Goal: Task Accomplishment & Management: Manage account settings

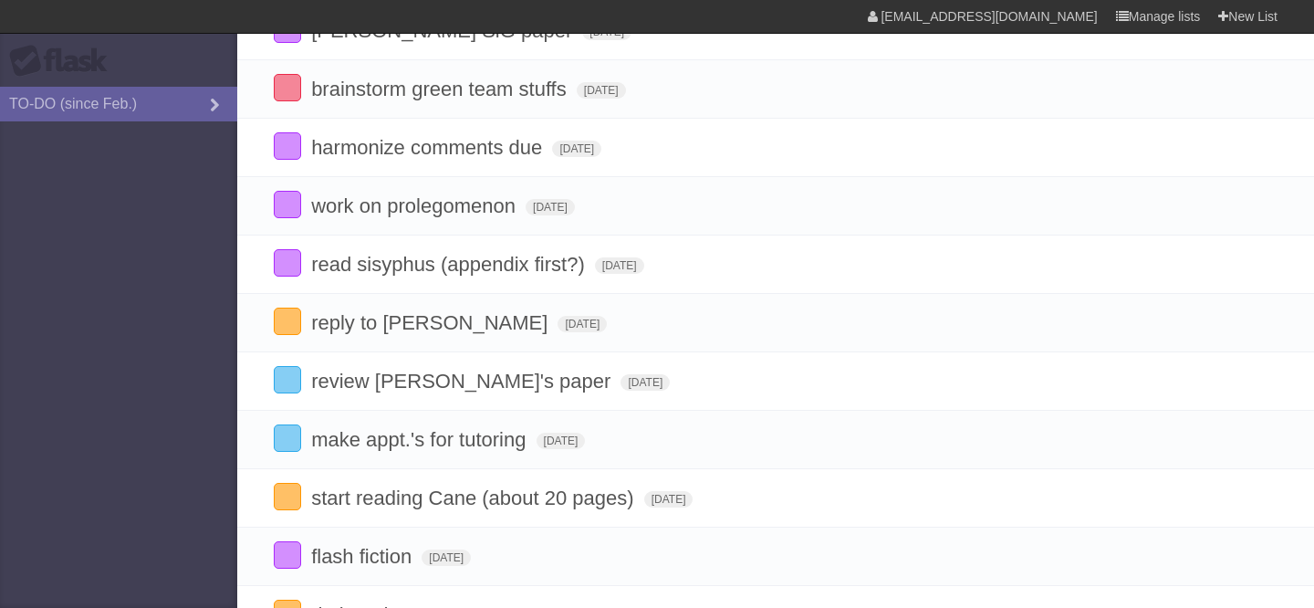
scroll to position [326, 0]
click at [471, 565] on span "[DATE]" at bounding box center [446, 556] width 49 height 16
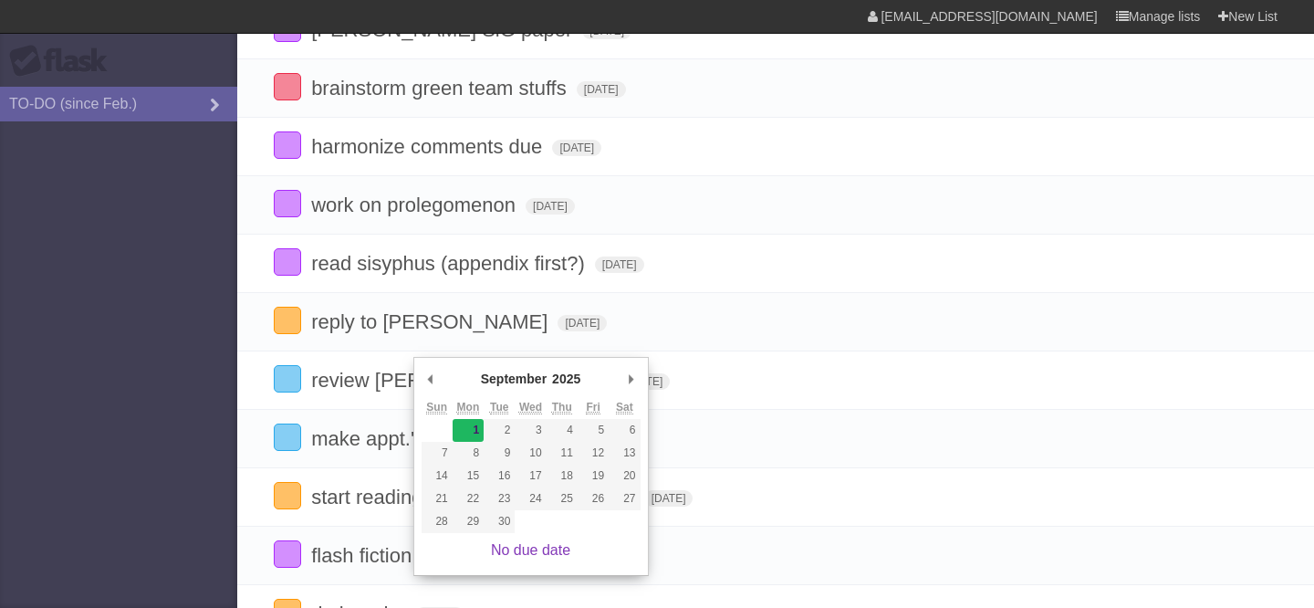
type span "[DATE]"
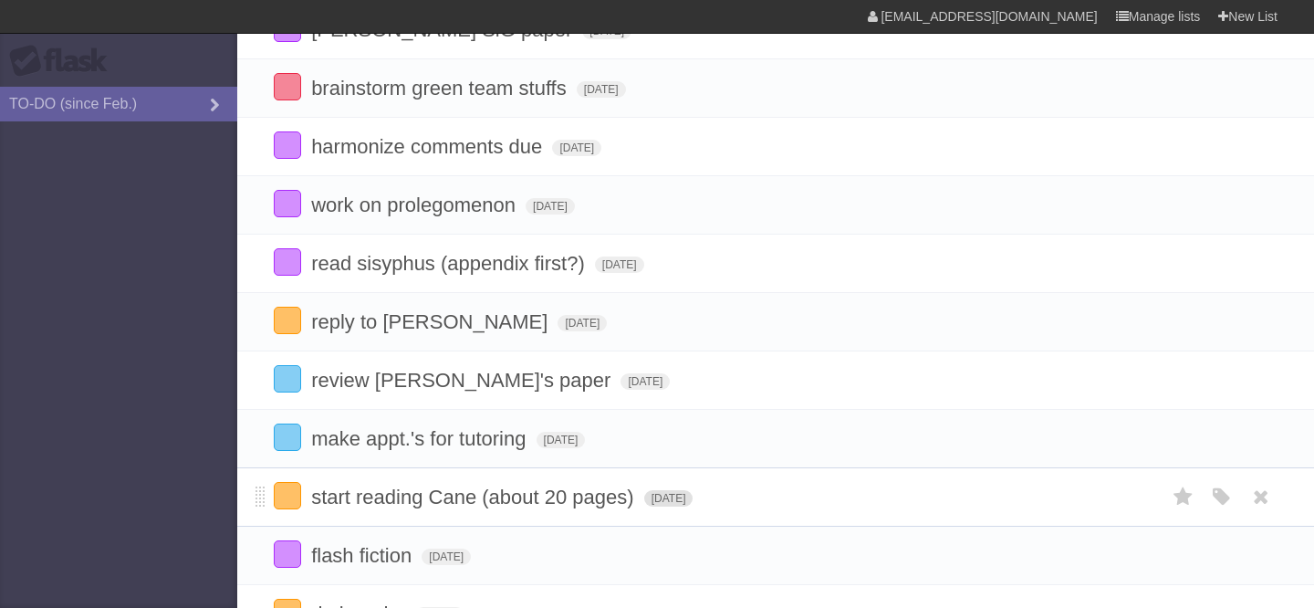
click at [673, 506] on span "[DATE]" at bounding box center [668, 498] width 49 height 16
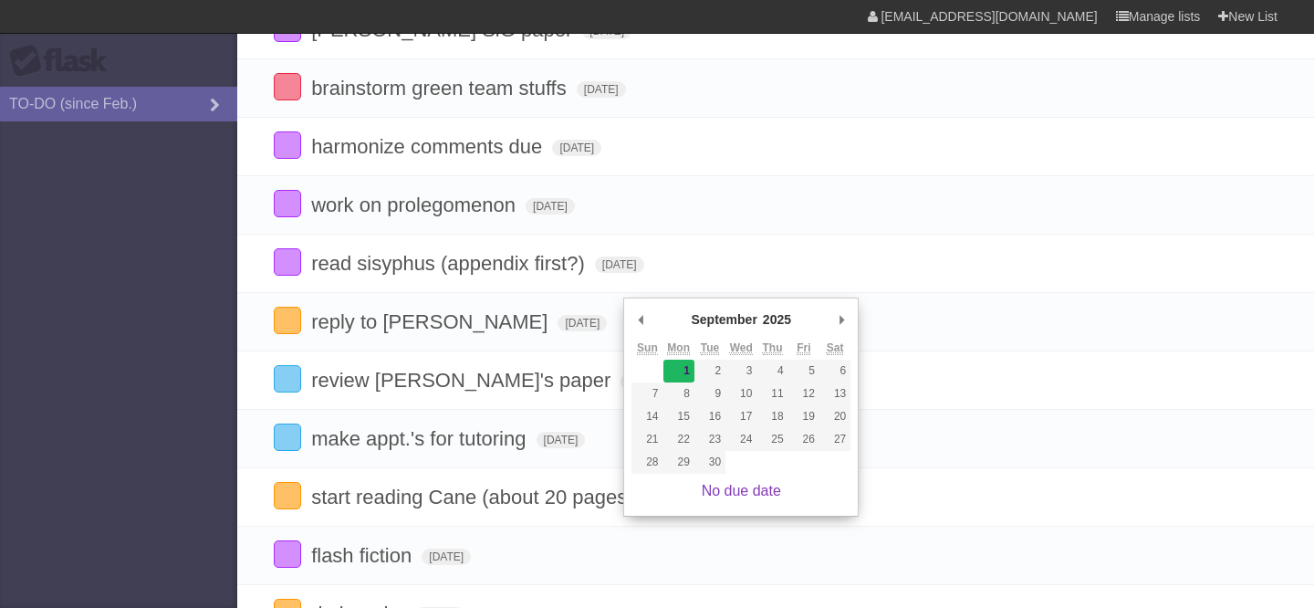
type span "[DATE]"
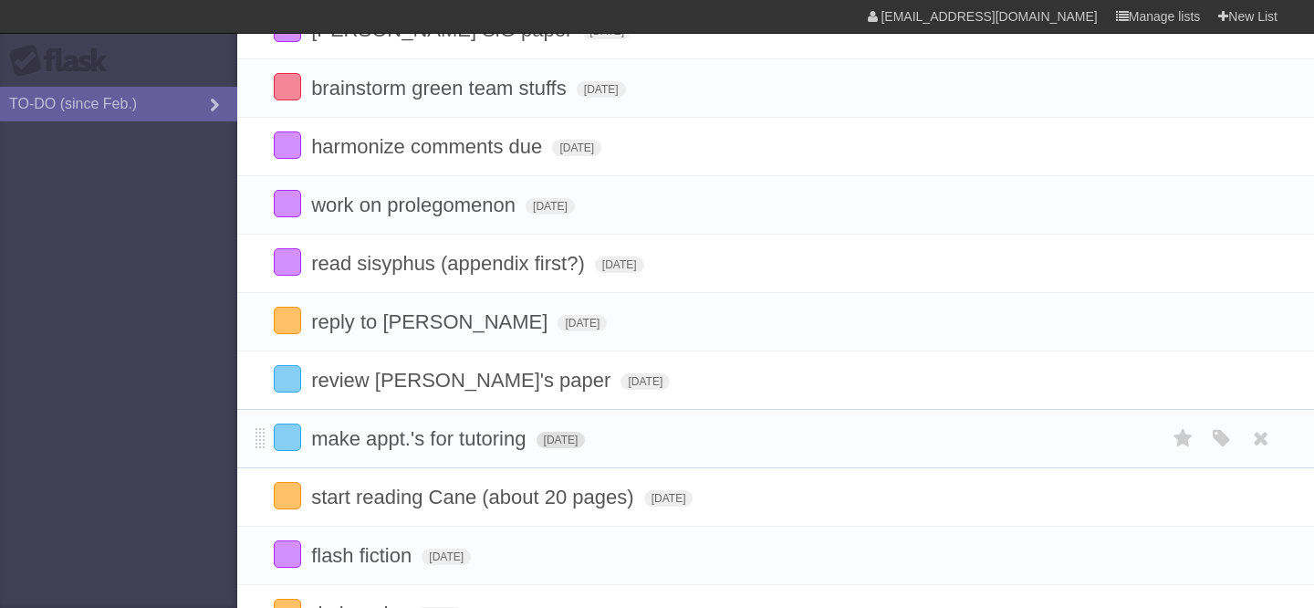
click at [579, 448] on span "[DATE]" at bounding box center [560, 440] width 49 height 16
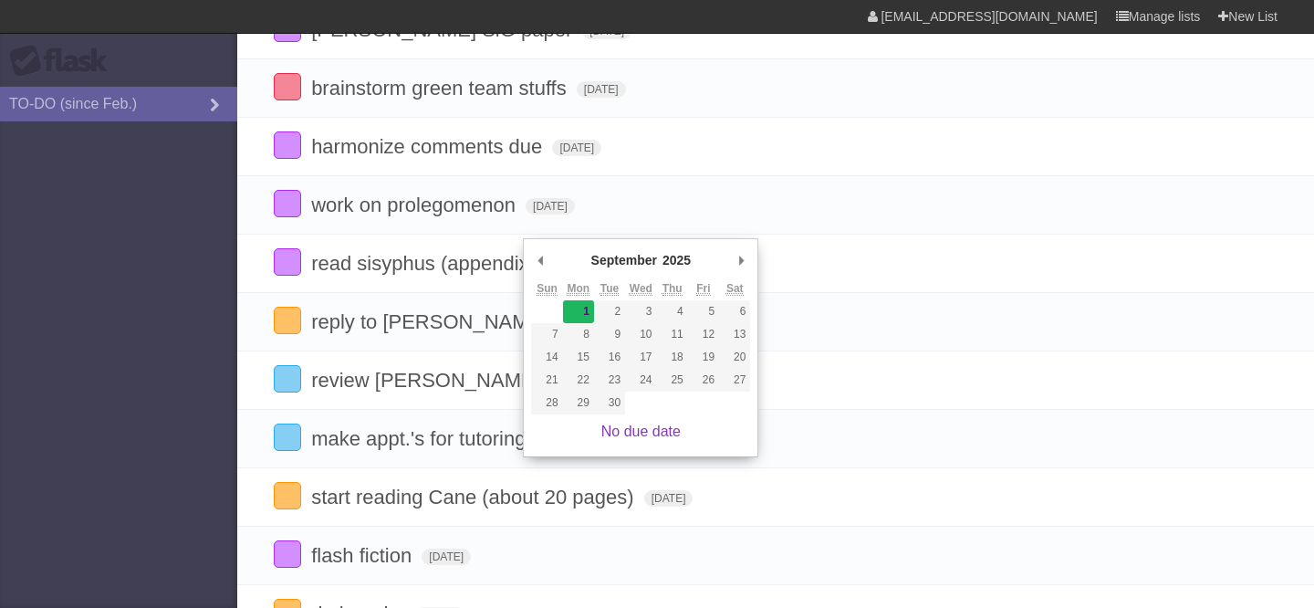
type span "[DATE]"
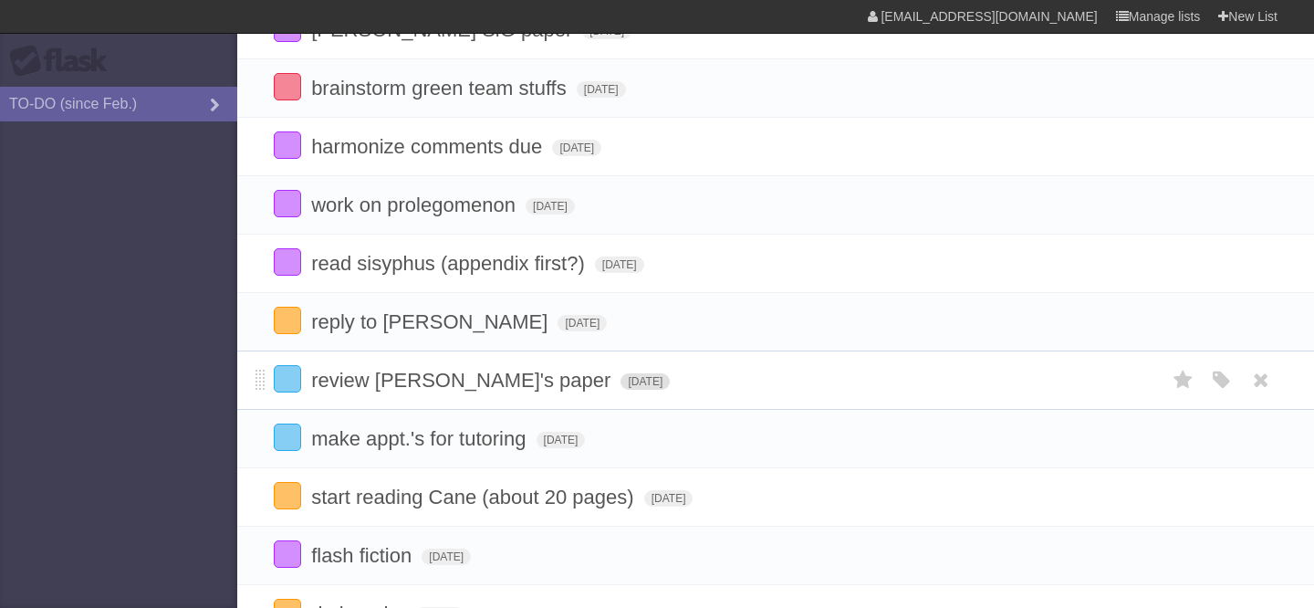
click at [620, 390] on span "[DATE]" at bounding box center [644, 381] width 49 height 16
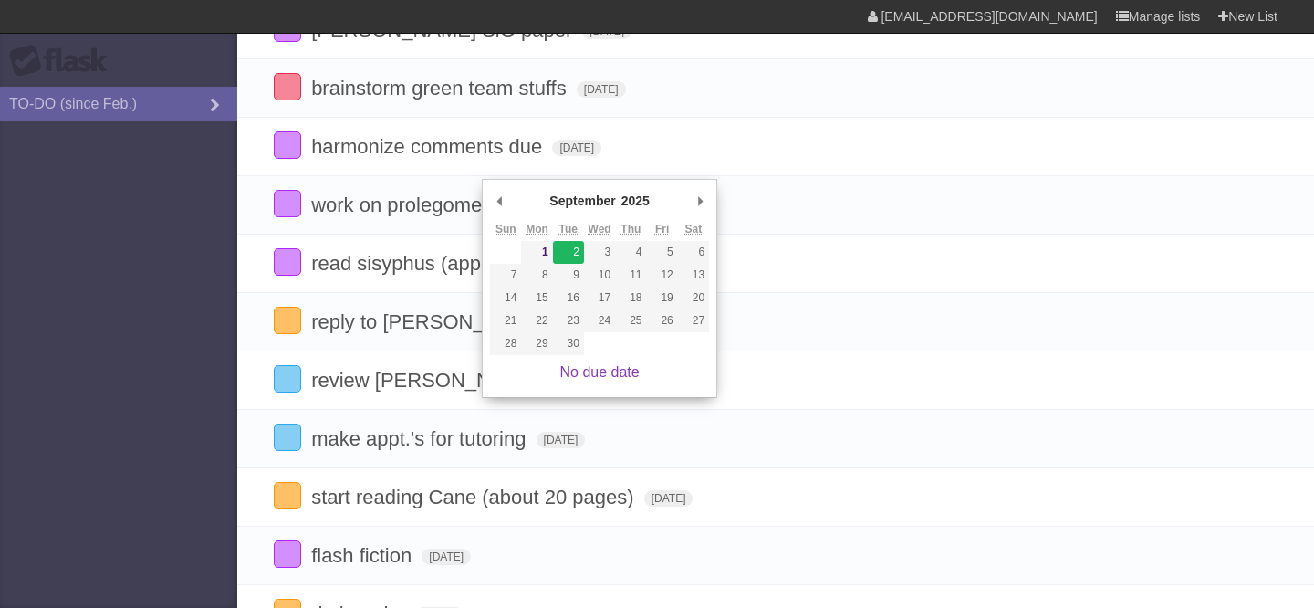
type span "[DATE]"
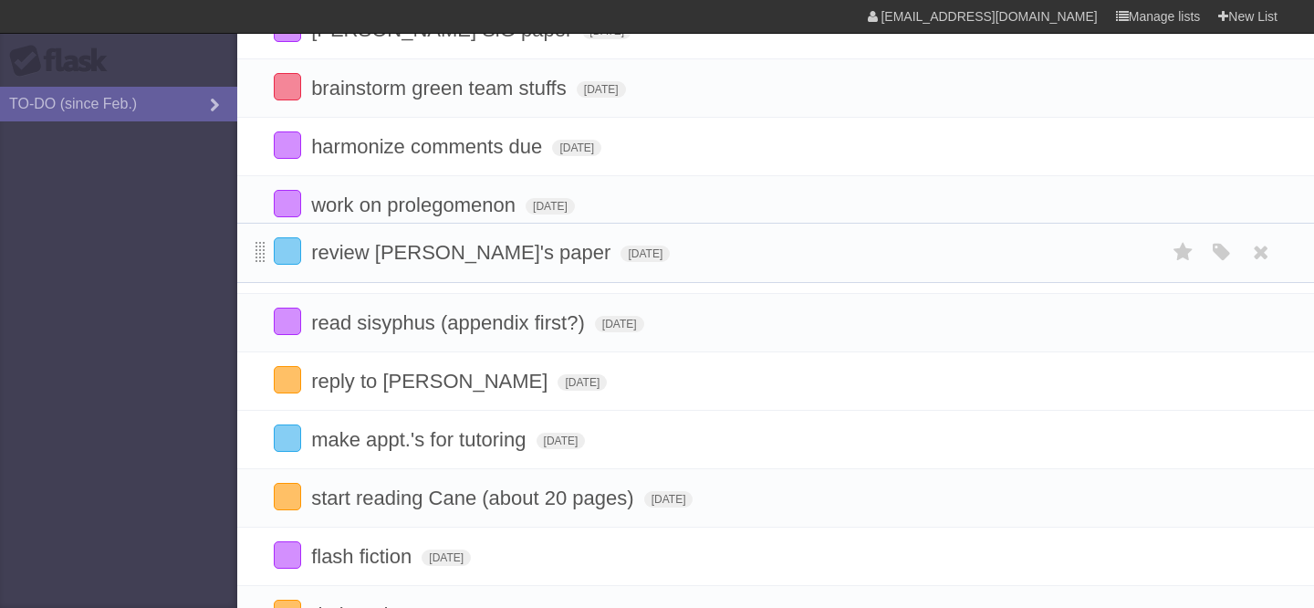
drag, startPoint x: 255, startPoint y: 392, endPoint x: 263, endPoint y: 254, distance: 138.9
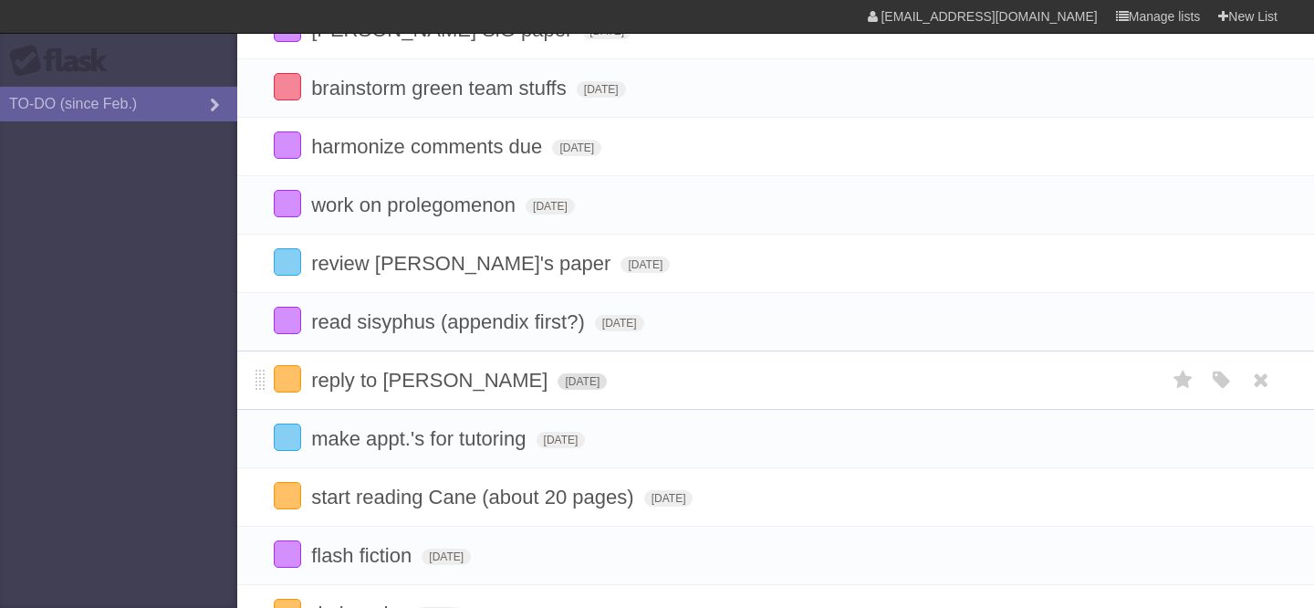
click at [557, 390] on span "[DATE]" at bounding box center [581, 381] width 49 height 16
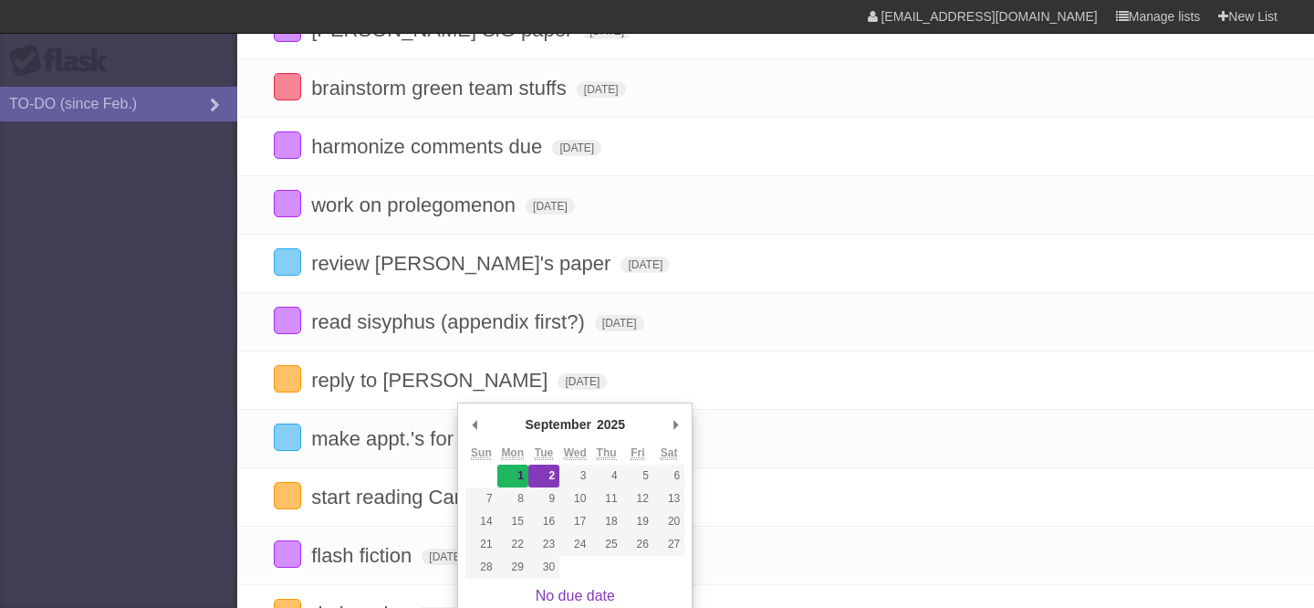
type span "[DATE]"
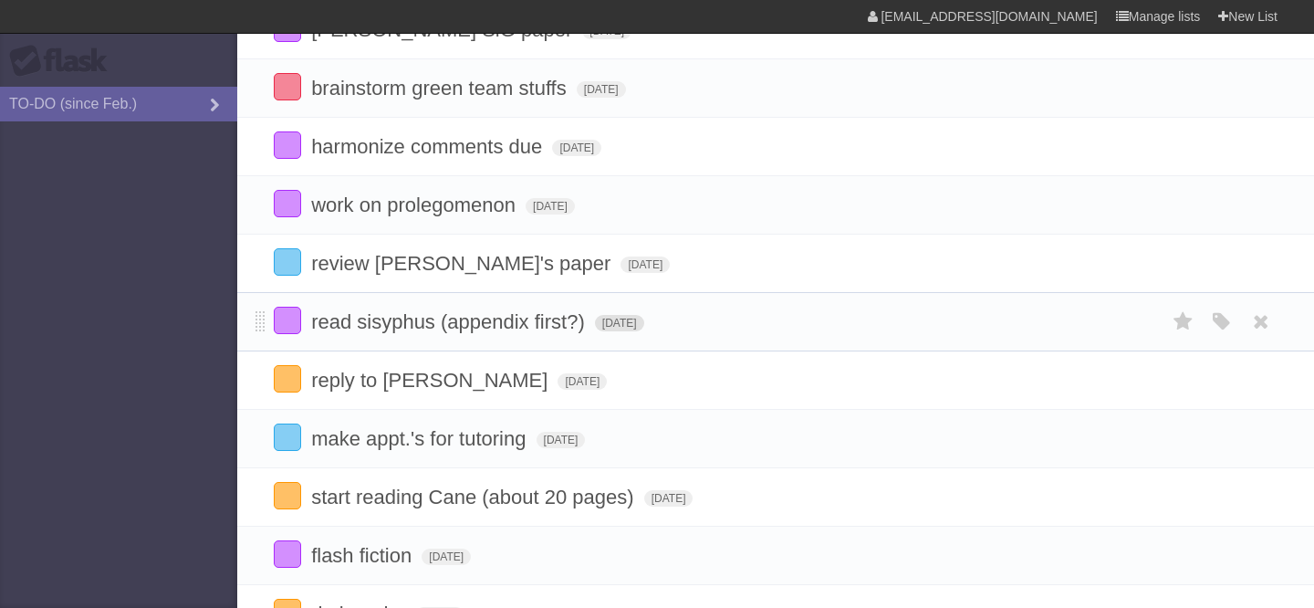
click at [612, 331] on span "[DATE]" at bounding box center [619, 323] width 49 height 16
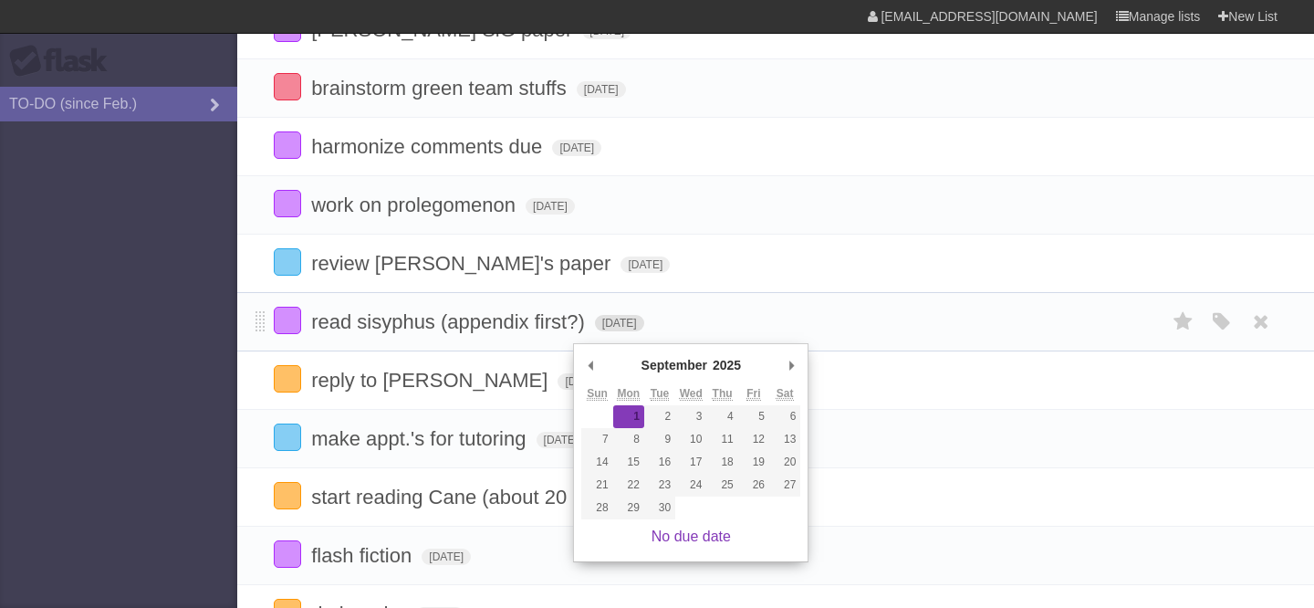
click at [612, 331] on span "[DATE]" at bounding box center [619, 323] width 49 height 16
click at [488, 373] on li "reply to [PERSON_NAME][DATE] White Red Blue Green Purple Orange" at bounding box center [775, 379] width 1077 height 59
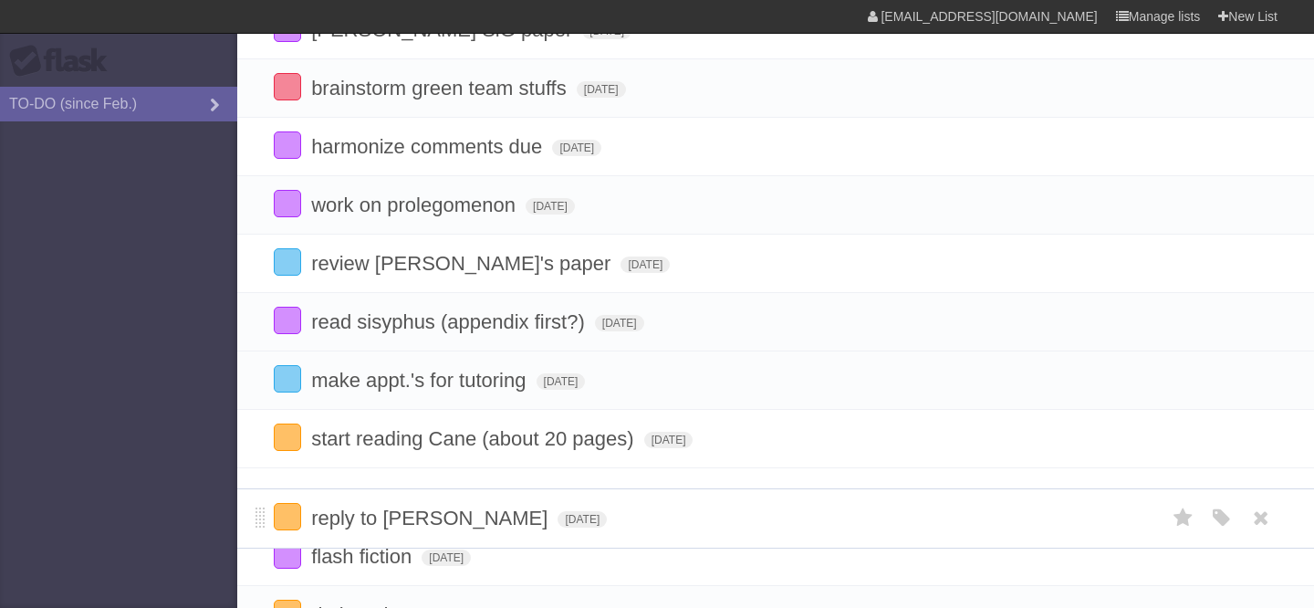
drag, startPoint x: 259, startPoint y: 393, endPoint x: 248, endPoint y: 519, distance: 126.4
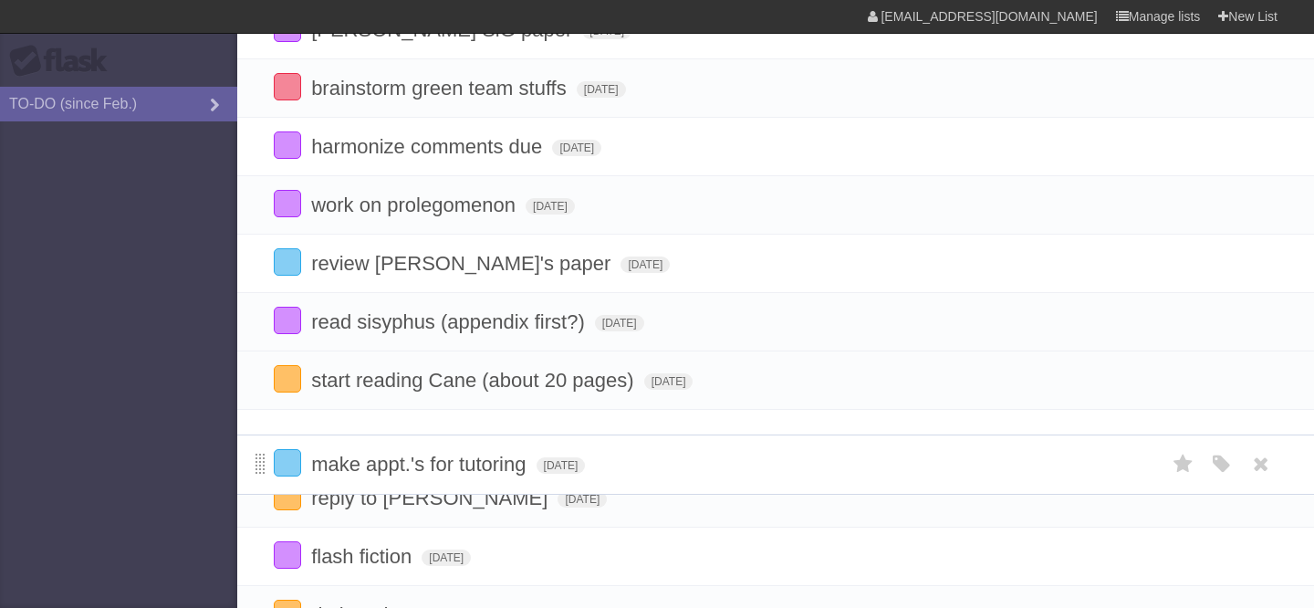
drag, startPoint x: 259, startPoint y: 387, endPoint x: 256, endPoint y: 460, distance: 73.0
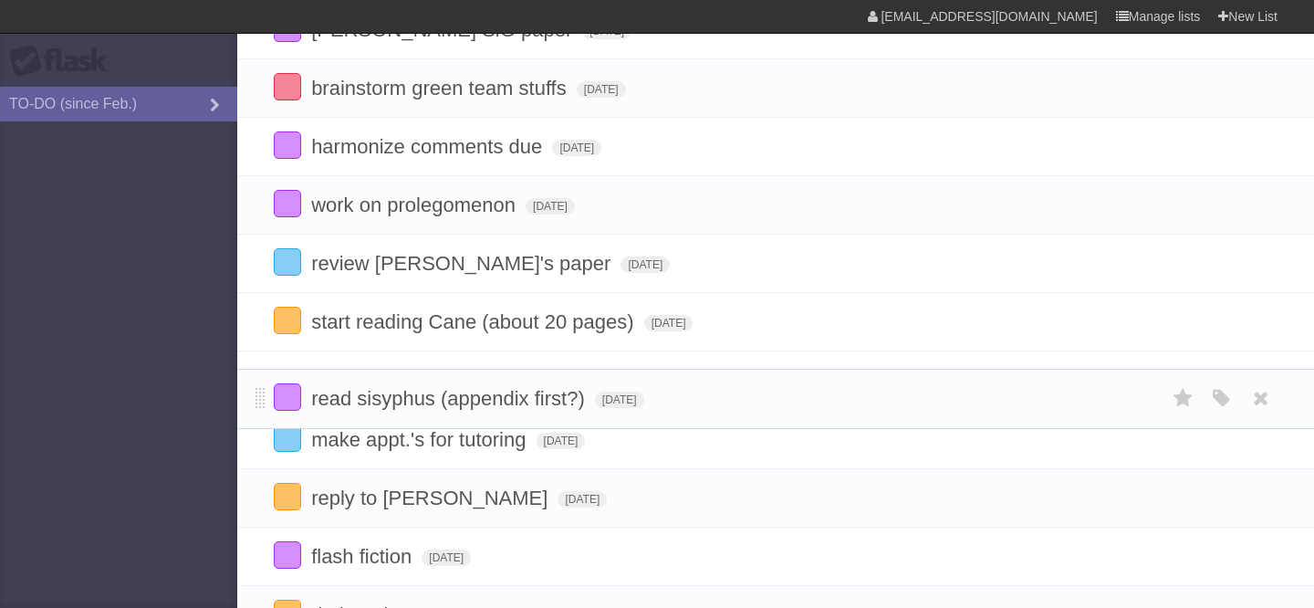
drag, startPoint x: 257, startPoint y: 328, endPoint x: 251, endPoint y: 393, distance: 66.0
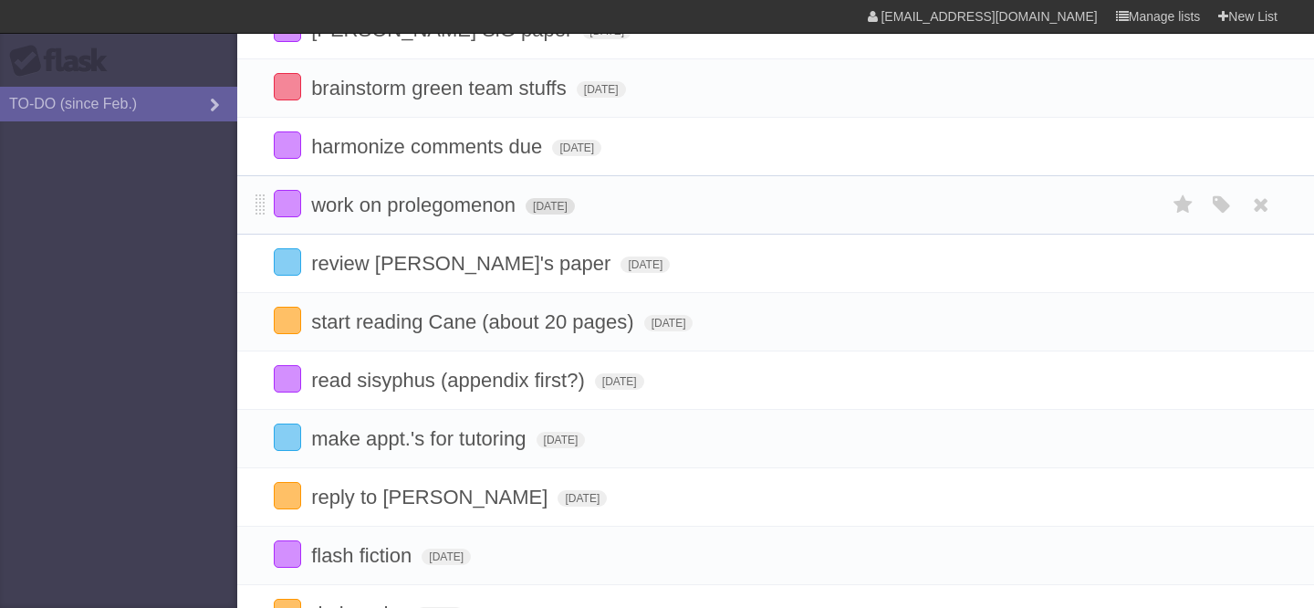
click at [549, 214] on span "[DATE]" at bounding box center [550, 206] width 49 height 16
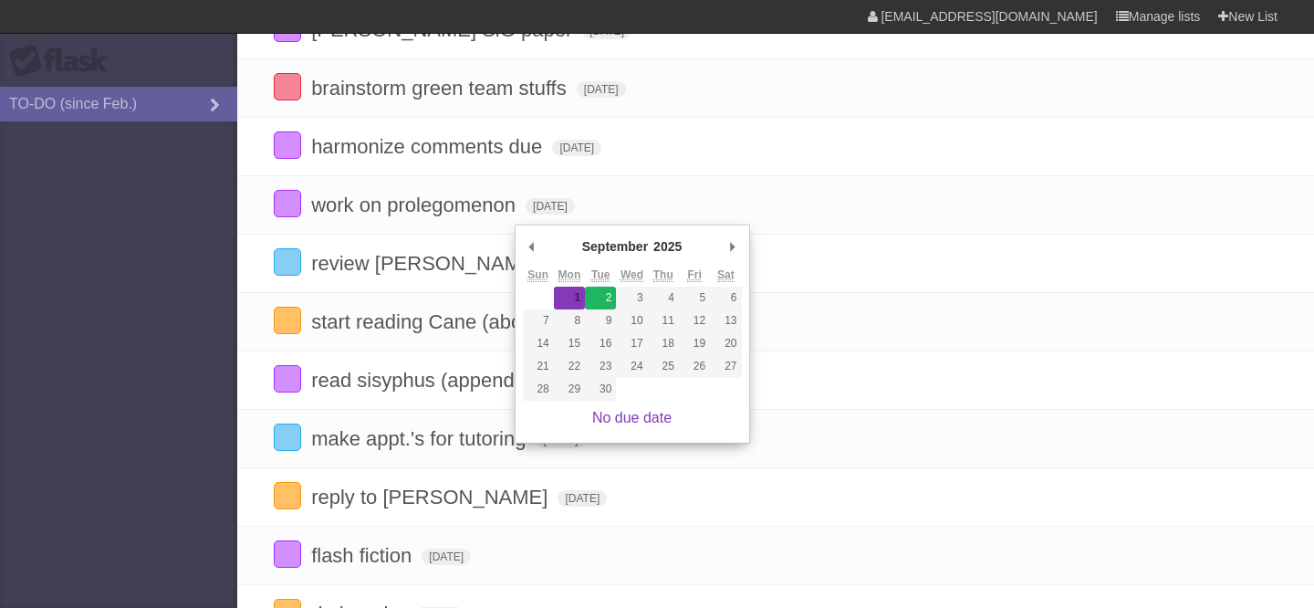
type span "[DATE]"
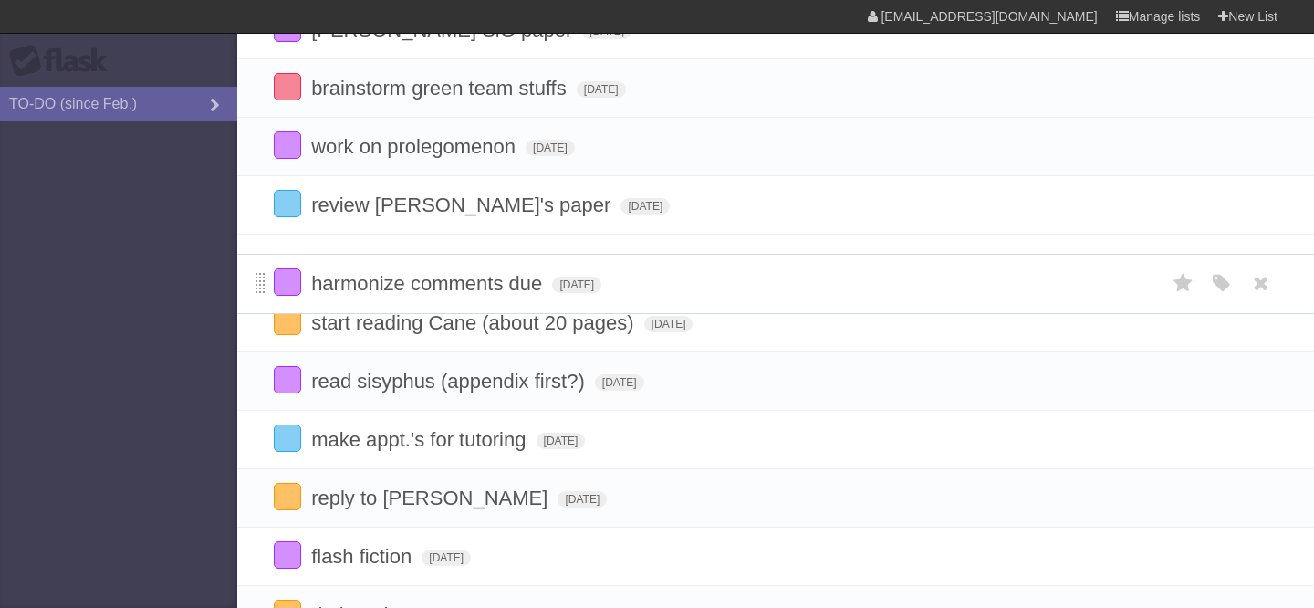
drag, startPoint x: 257, startPoint y: 157, endPoint x: 255, endPoint y: 285, distance: 127.8
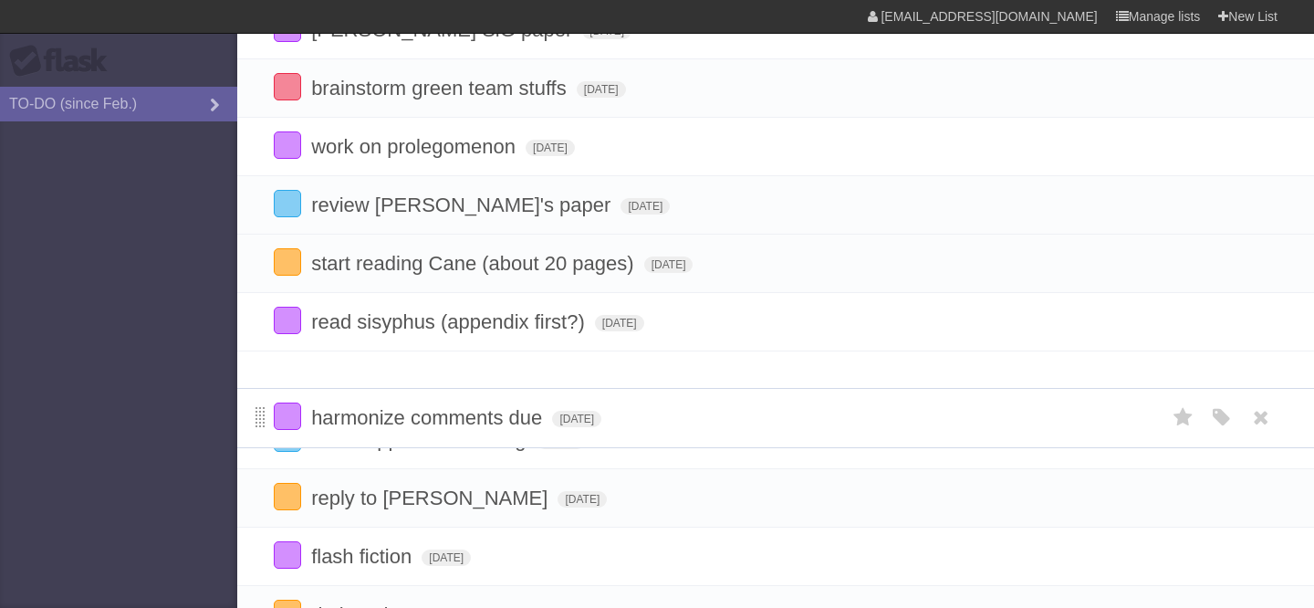
drag, startPoint x: 259, startPoint y: 265, endPoint x: 261, endPoint y: 396, distance: 130.5
